Goal: Task Accomplishment & Management: Use online tool/utility

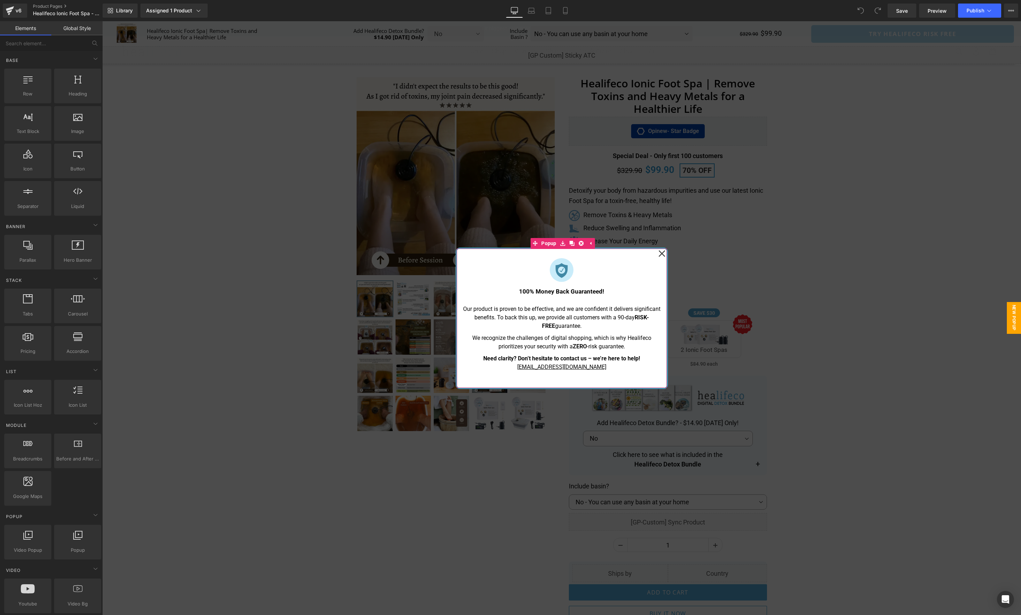
click at [662, 252] on icon at bounding box center [661, 253] width 7 height 35
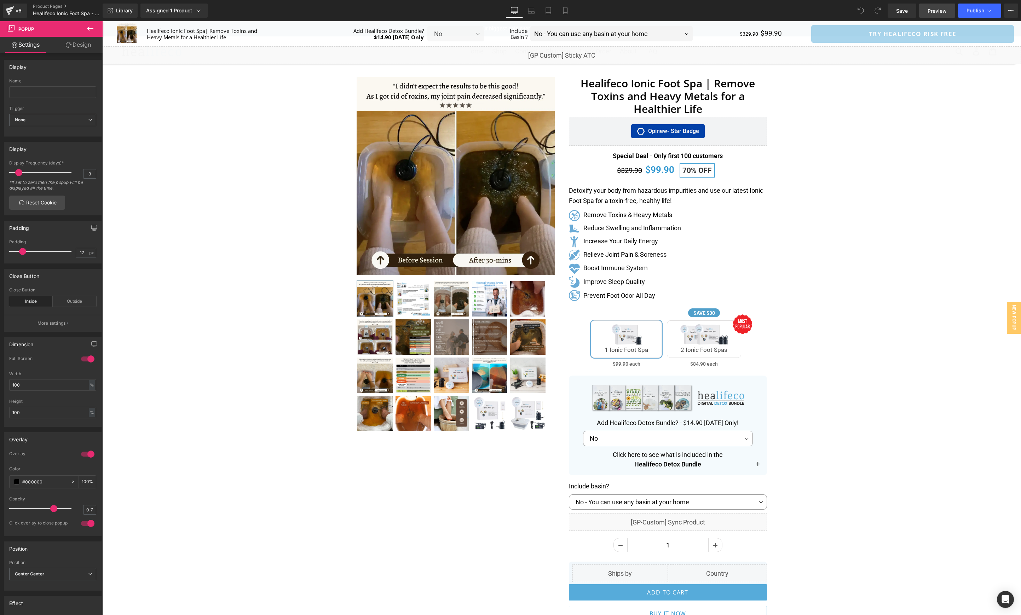
click at [936, 11] on span "Preview" at bounding box center [937, 10] width 19 height 7
click at [568, 12] on icon at bounding box center [565, 10] width 7 height 7
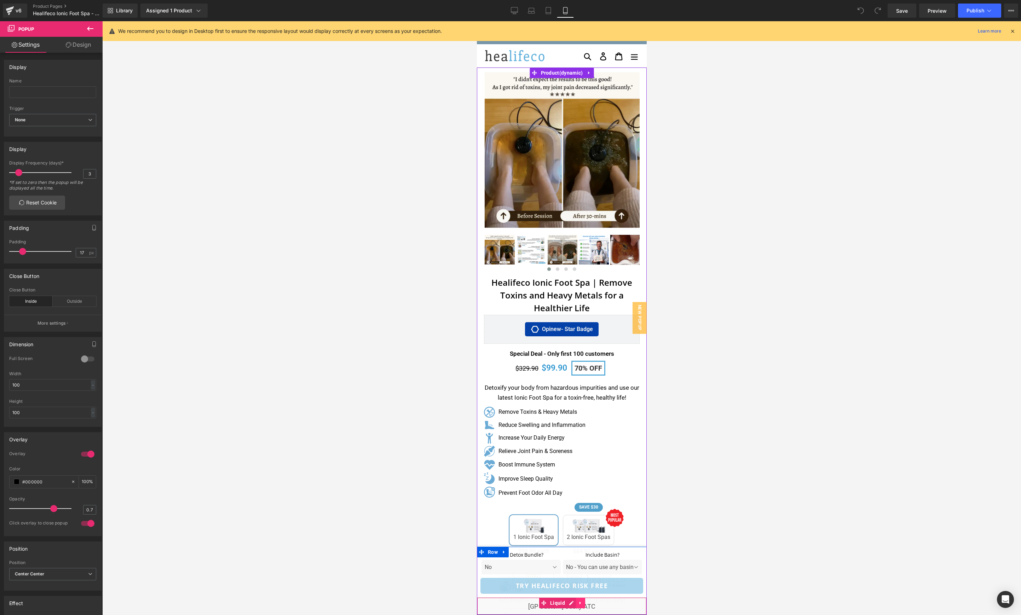
click at [580, 606] on link at bounding box center [580, 603] width 9 height 11
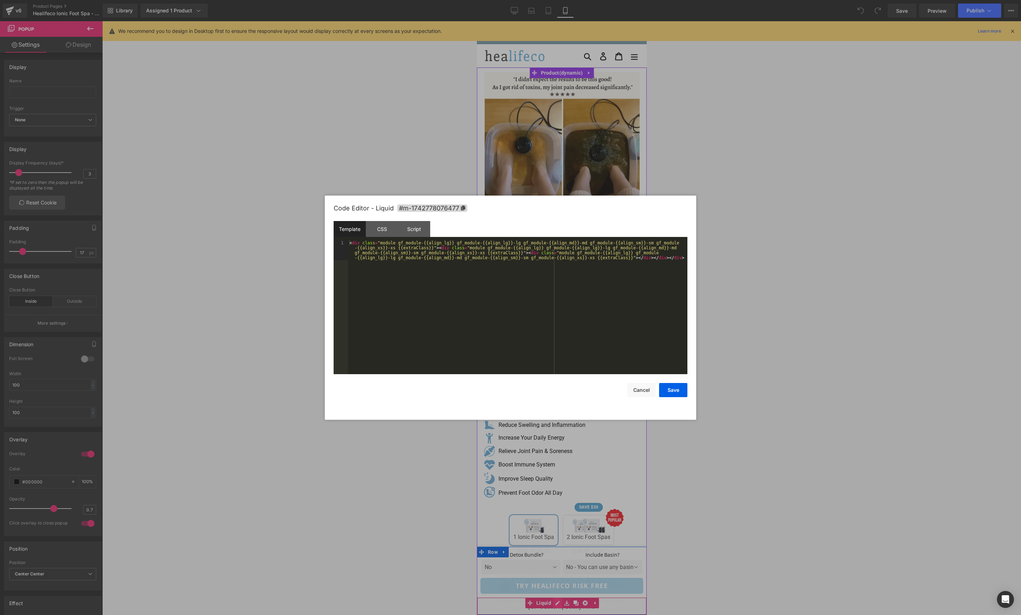
click at [558, 604] on div "Liquid" at bounding box center [562, 607] width 170 height 18
click at [410, 228] on div "Script" at bounding box center [414, 229] width 32 height 16
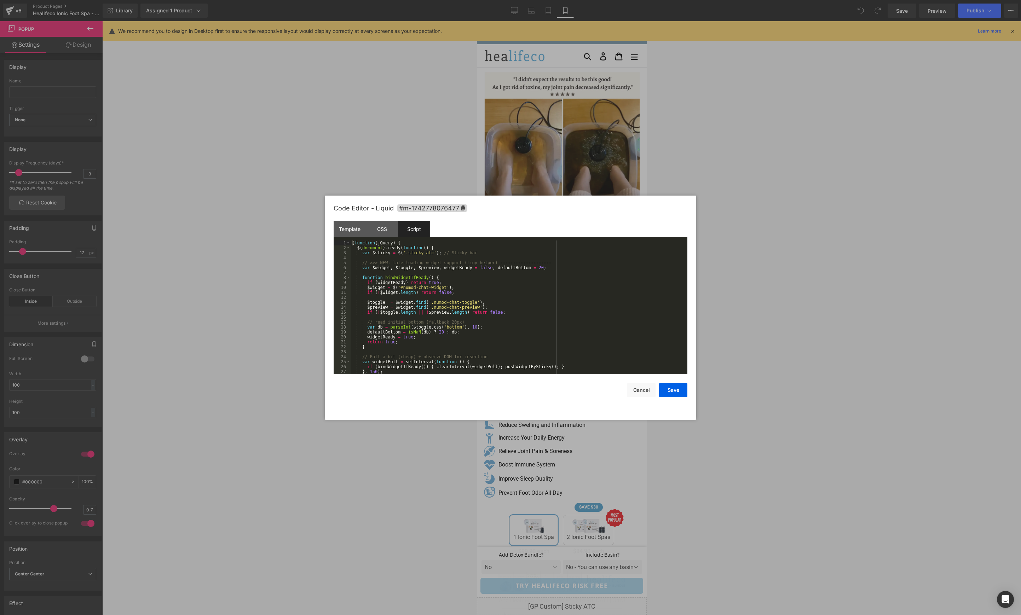
click at [455, 330] on div "( function ( jQuery ) { $ ( document ) . ready ( function ( ) { var $sticky = $…" at bounding box center [518, 313] width 334 height 144
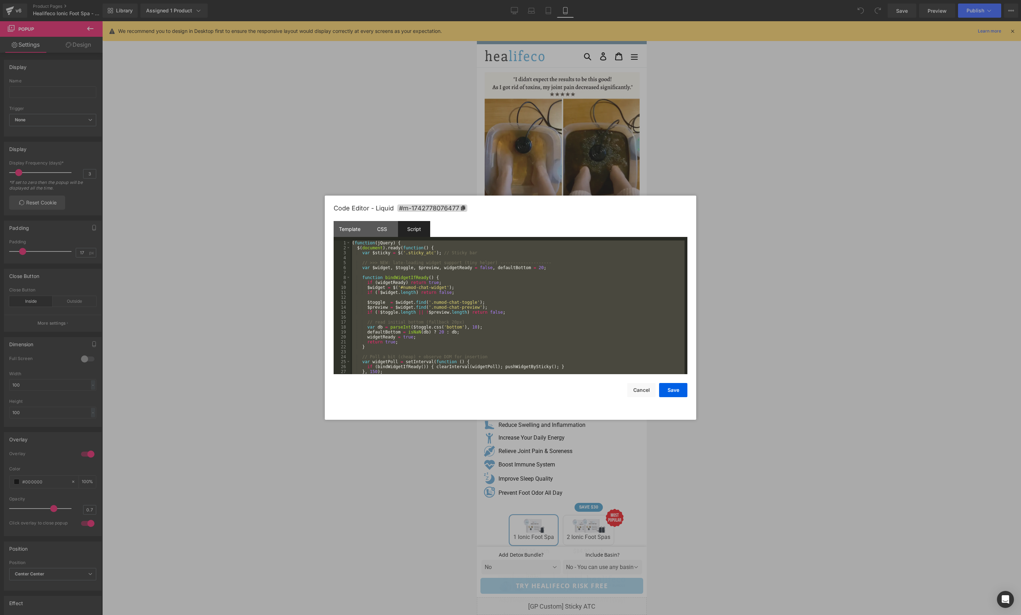
click at [416, 269] on div "( function ( jQuery ) { $ ( document ) . ready ( function ( ) { var $sticky = $…" at bounding box center [518, 313] width 334 height 144
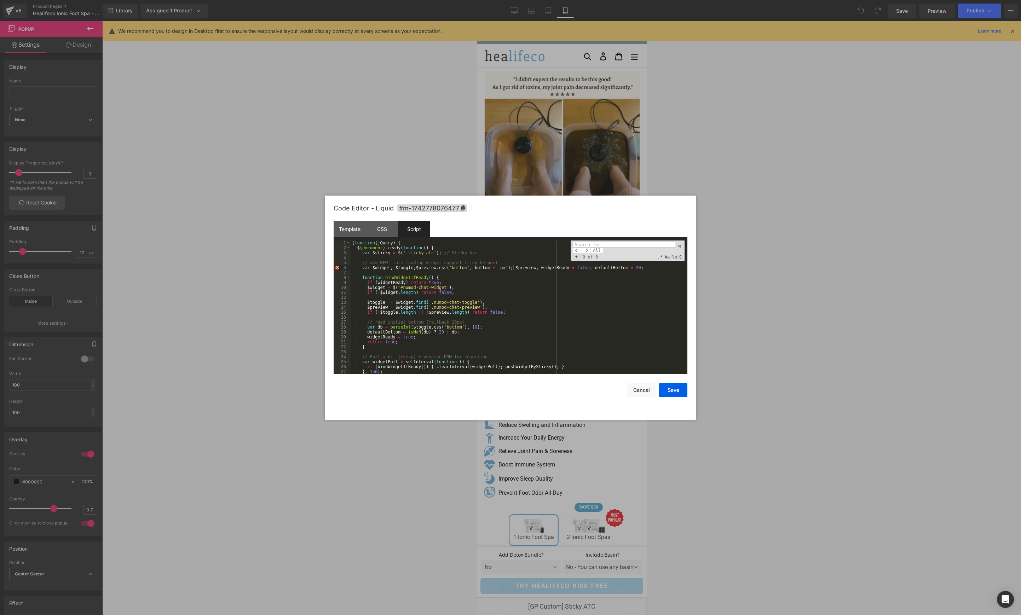
click at [470, 296] on div "( function ( jQuery ) { $ ( document ) . ready ( function ( ) { var $sticky = $…" at bounding box center [518, 313] width 334 height 144
paste input "$preview.css('bottom', bottom + 'px');"
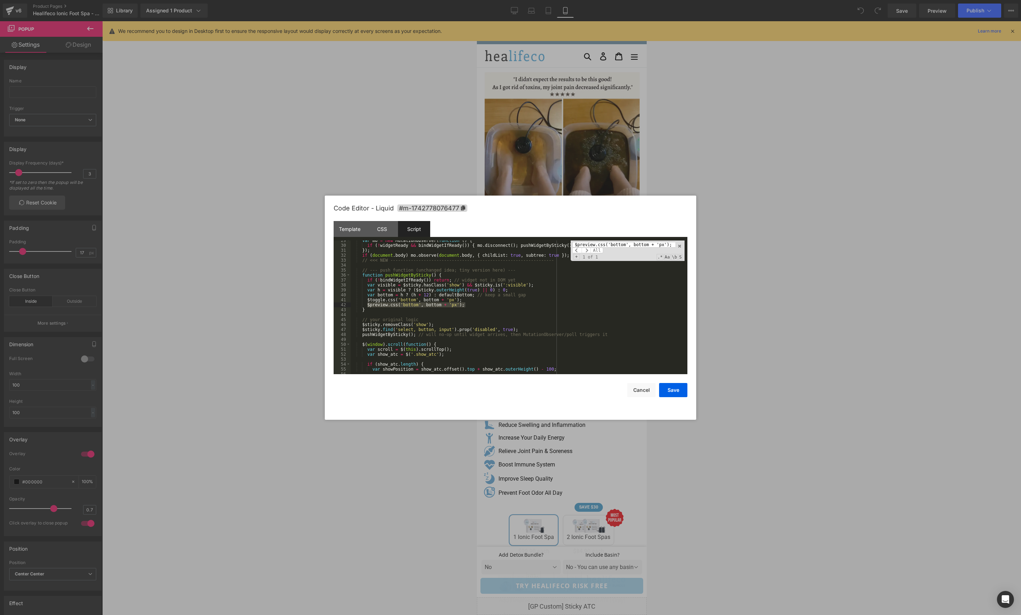
type input "$preview.css('bottom', bottom + 'px');"
click at [445, 304] on div "var mo = new MutationObserver ( function ( ) { if ( ! widgetReady && bindWidget…" at bounding box center [518, 310] width 334 height 144
drag, startPoint x: 425, startPoint y: 304, endPoint x: 443, endPoint y: 307, distance: 18.3
click at [443, 307] on div "var mo = new MutationObserver ( function ( ) { if ( ! widgetReady && bindWidget…" at bounding box center [518, 310] width 334 height 144
click at [427, 305] on div "var mo = new MutationObserver ( function ( ) { if ( ! widgetReady && bindWidget…" at bounding box center [518, 310] width 334 height 144
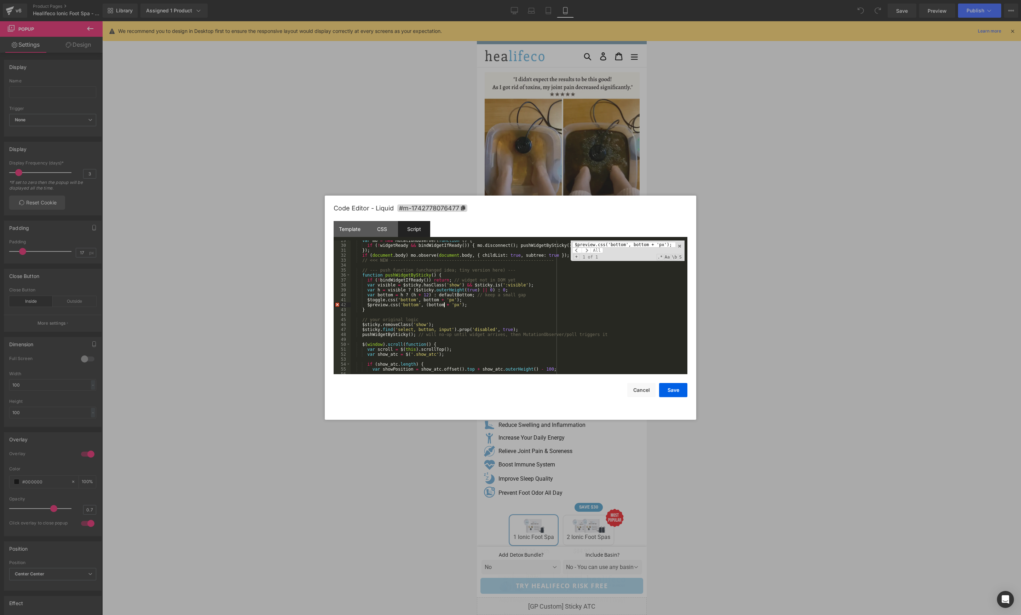
paste textarea
click at [667, 391] on button "Save" at bounding box center [673, 390] width 28 height 14
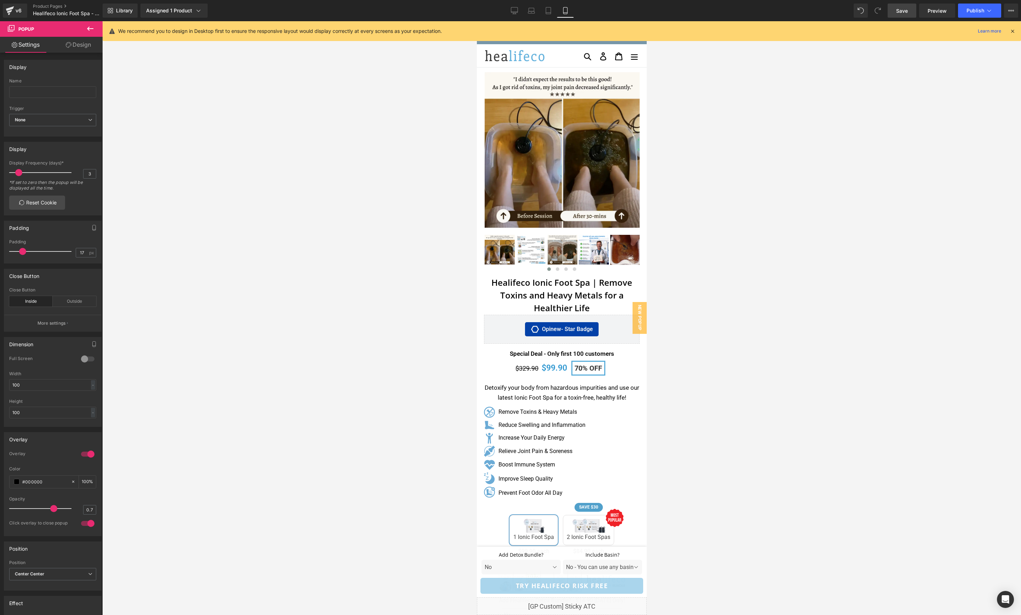
click at [900, 13] on span "Save" at bounding box center [902, 10] width 12 height 7
click at [937, 12] on span "Preview" at bounding box center [937, 10] width 19 height 7
drag, startPoint x: 547, startPoint y: 12, endPoint x: 177, endPoint y: 260, distance: 445.0
click at [547, 12] on icon at bounding box center [548, 10] width 7 height 7
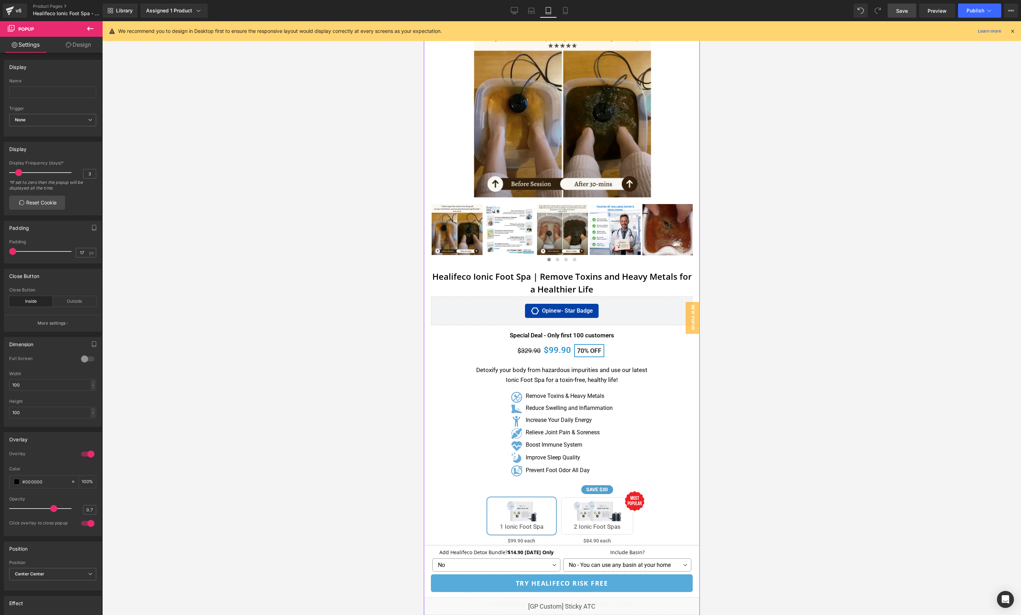
scroll to position [0, 0]
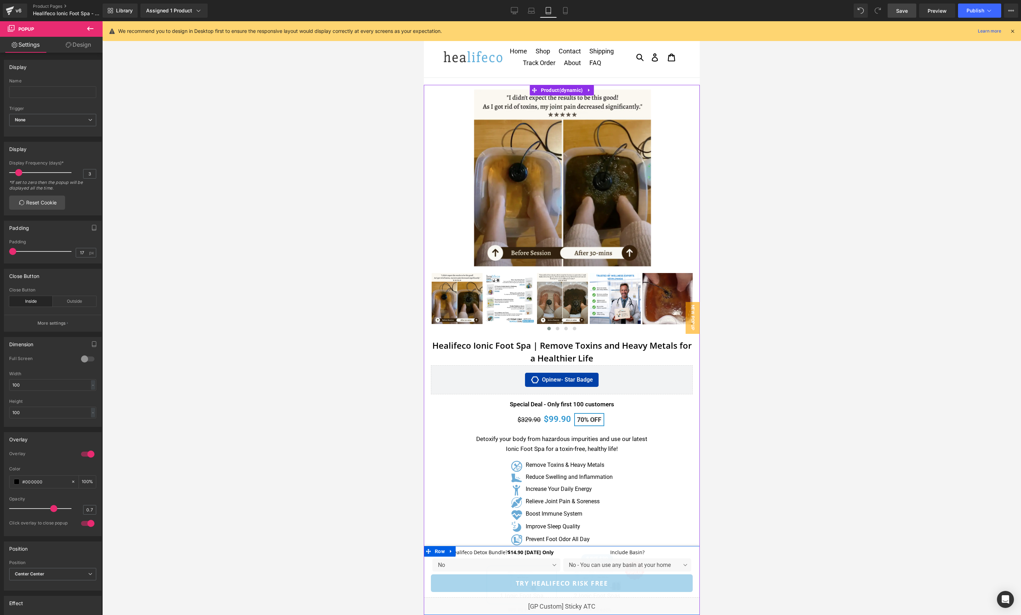
click at [570, 604] on div "Liquid" at bounding box center [561, 607] width 276 height 18
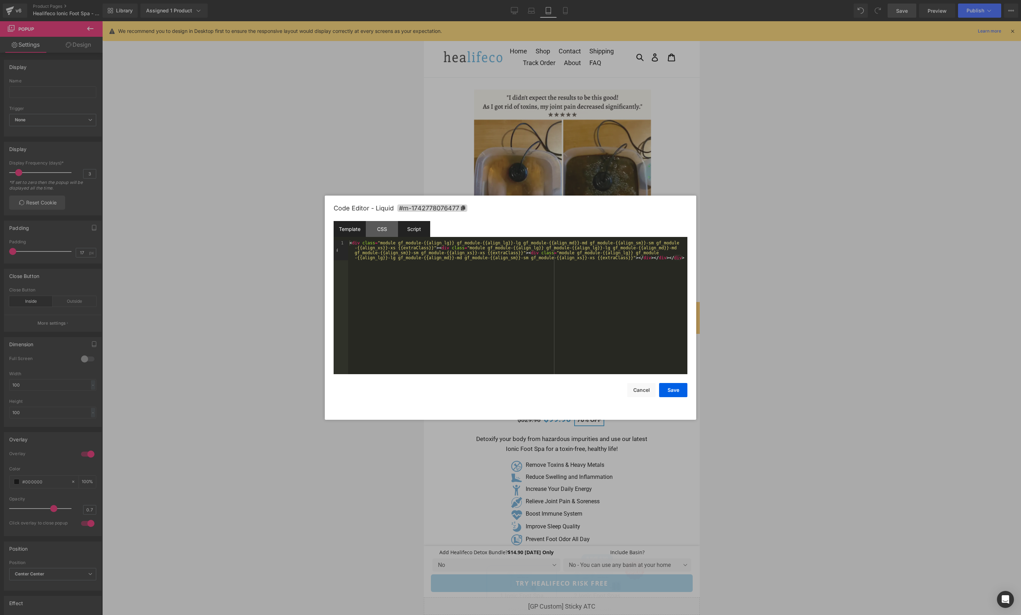
click at [414, 233] on div "Script" at bounding box center [414, 229] width 32 height 16
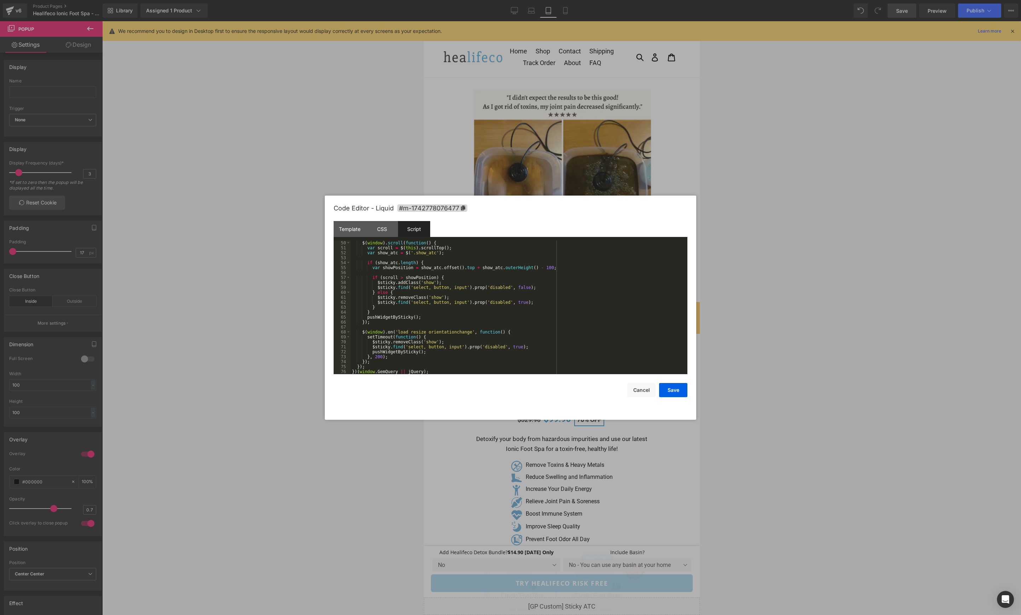
scroll to position [243, 0]
click at [472, 315] on div "$ ( window ) . scroll ( function ( ) { var scroll = $ ( this ) . scrollTop ( ) …" at bounding box center [518, 313] width 334 height 144
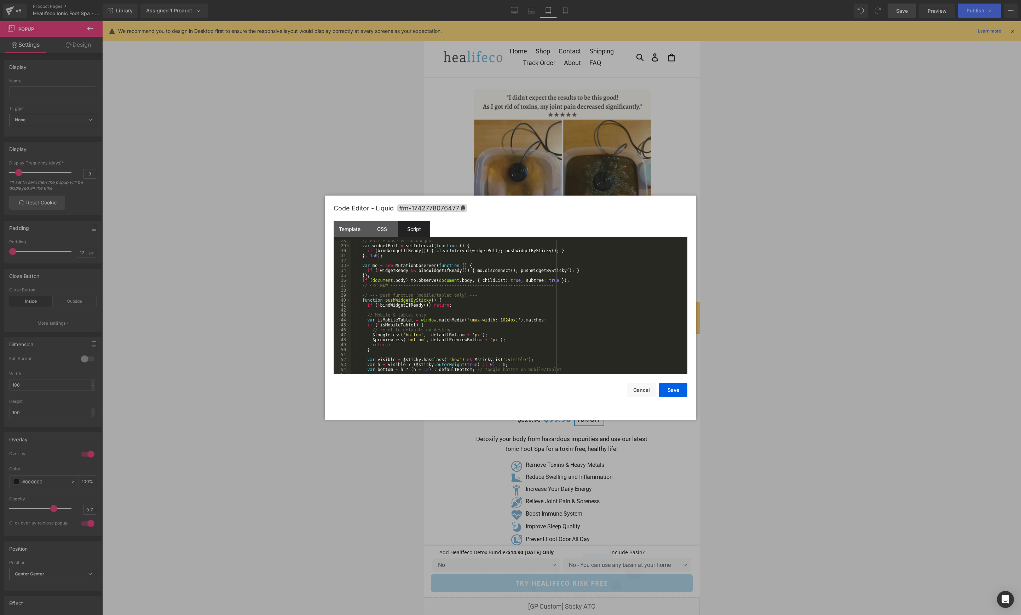
scroll to position [148, 0]
click at [663, 388] on button "Save" at bounding box center [673, 390] width 28 height 14
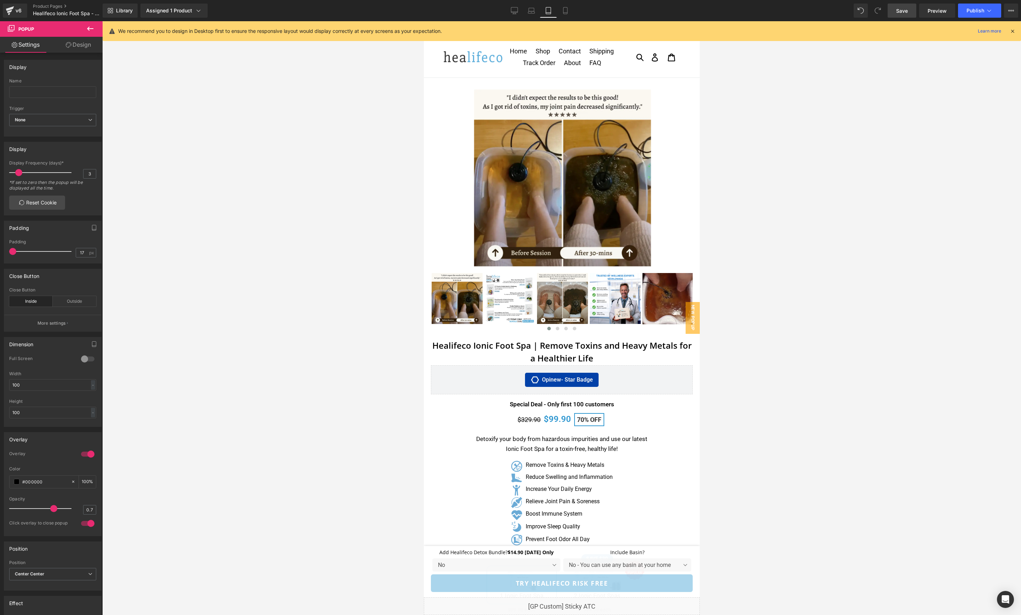
click at [908, 10] on span "Save" at bounding box center [902, 10] width 12 height 7
click at [931, 11] on span "Preview" at bounding box center [937, 10] width 19 height 7
